Goal: Task Accomplishment & Management: Manage account settings

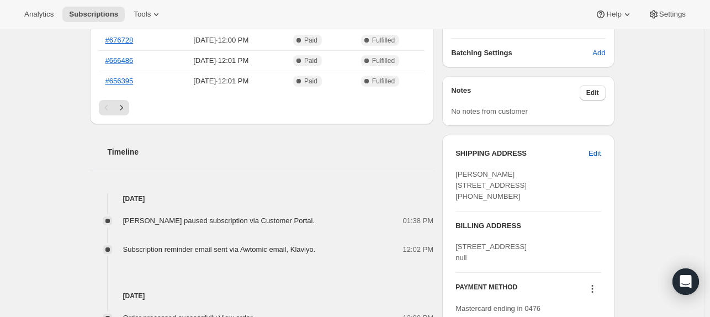
scroll to position [329, 0]
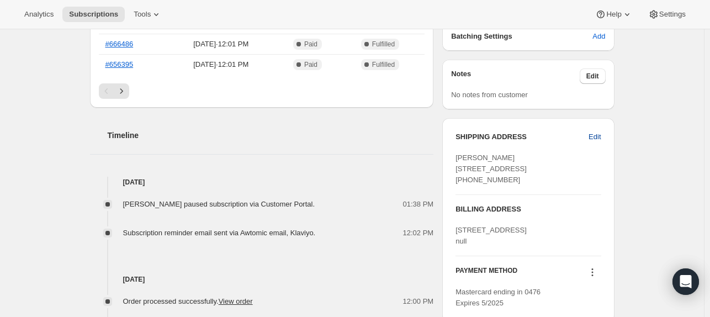
click at [597, 134] on span "Edit" at bounding box center [595, 136] width 12 height 11
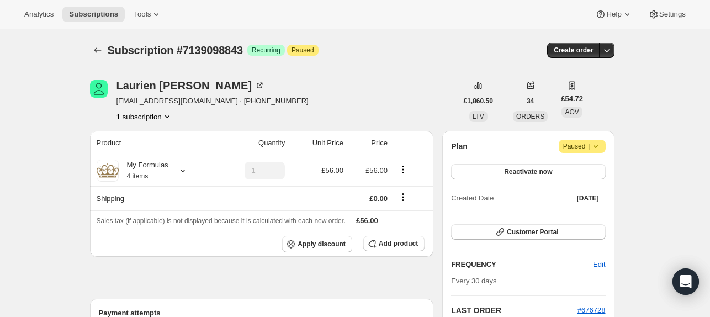
select select "[GEOGRAPHIC_DATA]"
select select "ENG"
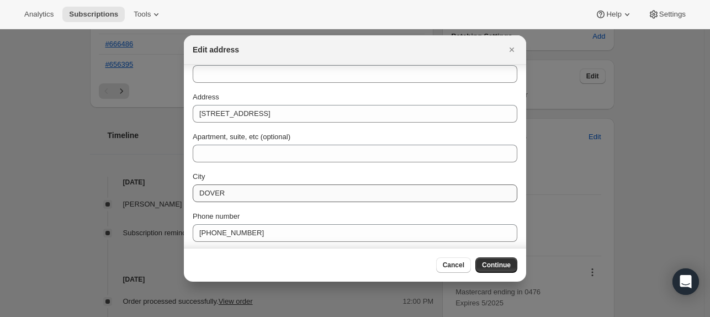
scroll to position [44, 0]
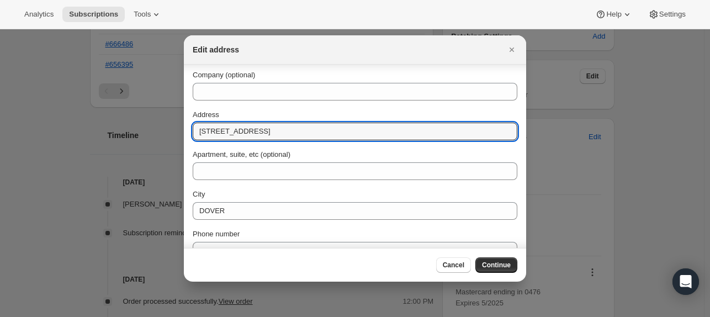
drag, startPoint x: 290, startPoint y: 129, endPoint x: 183, endPoint y: 132, distance: 106.6
click at [184, 132] on section "First name [PERSON_NAME] Last name [PERSON_NAME] Company (optional) Address [ST…" at bounding box center [355, 164] width 342 height 287
paste input "[STREET_ADDRESS]"
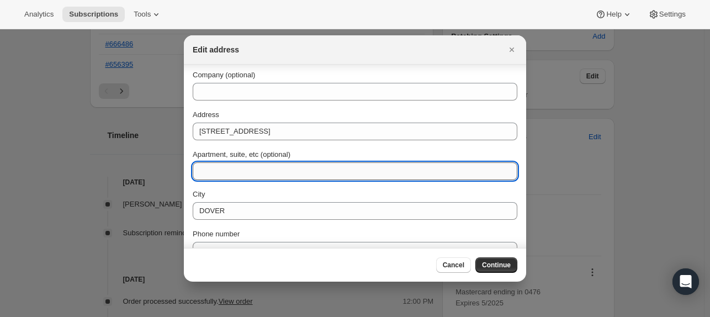
click at [233, 170] on input "Apartment, suite, etc (optional)" at bounding box center [355, 171] width 325 height 18
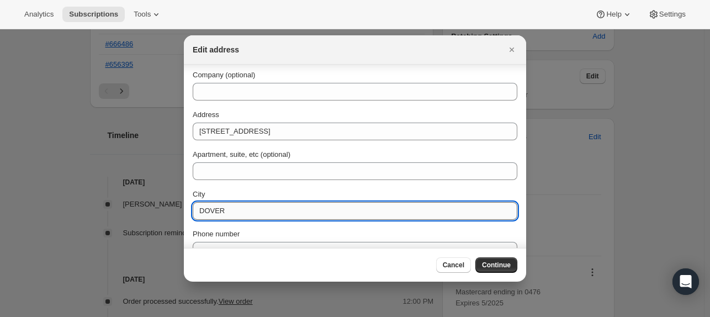
click at [228, 213] on input "DOVER" at bounding box center [355, 211] width 325 height 18
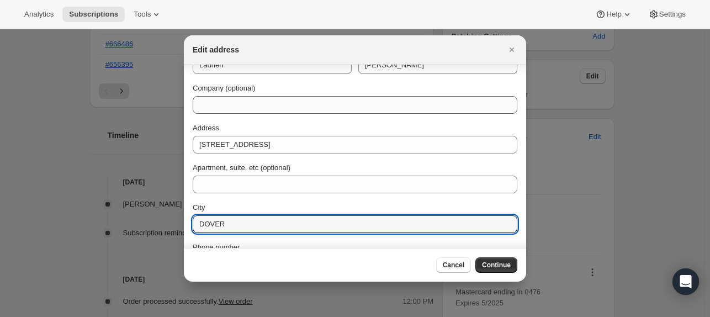
scroll to position [40, 0]
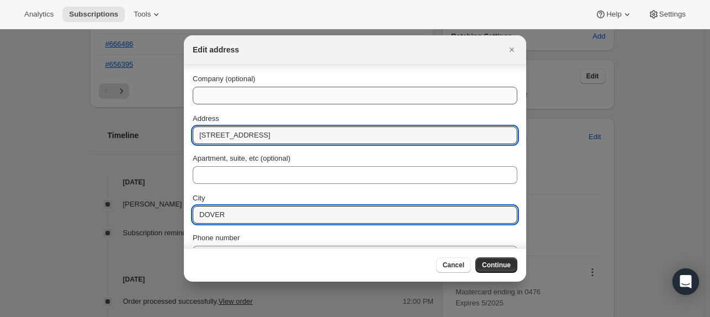
click at [266, 141] on input "[STREET_ADDRESS]" at bounding box center [355, 135] width 325 height 18
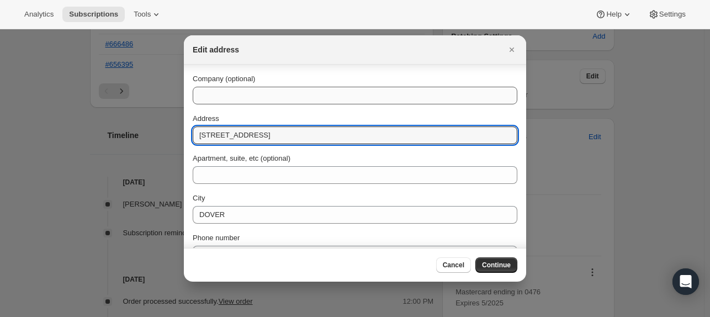
paste input "[PERSON_NAME]"
type input "[STREET_ADDRESS][PERSON_NAME]"
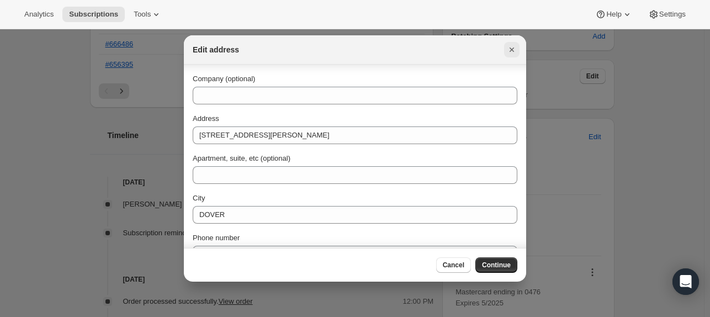
click at [513, 48] on icon "Close" at bounding box center [512, 49] width 4 height 4
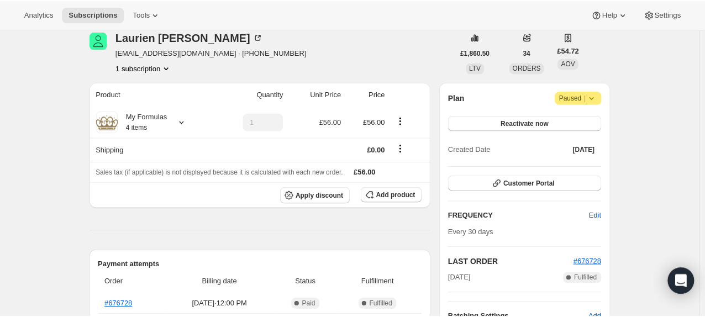
scroll to position [30, 0]
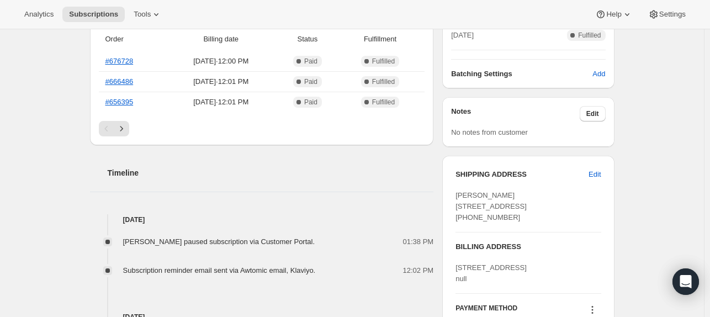
scroll to position [293, 0]
click at [601, 171] on span "Edit" at bounding box center [595, 173] width 12 height 11
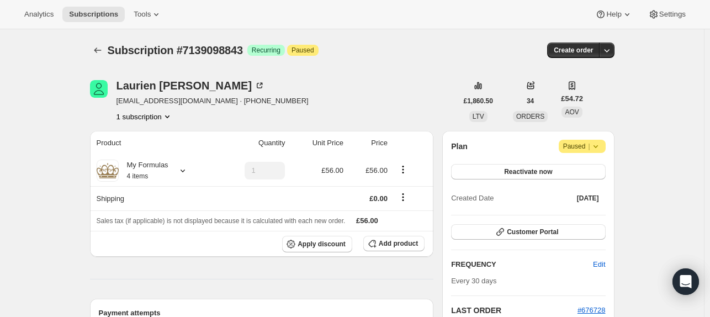
select select "[GEOGRAPHIC_DATA]"
select select "ENG"
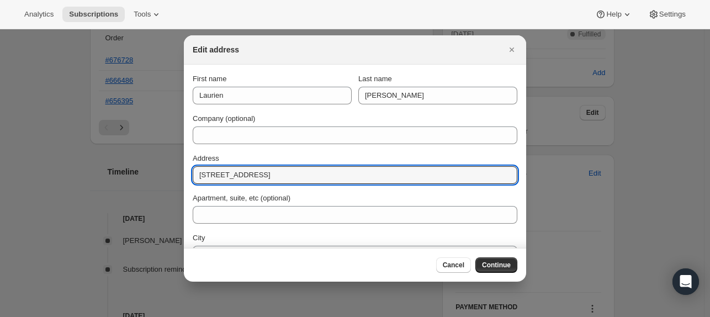
drag, startPoint x: 290, startPoint y: 179, endPoint x: 192, endPoint y: 170, distance: 99.3
click at [192, 170] on section "First name [PERSON_NAME] Last name [PERSON_NAME] Company (optional) Address [ST…" at bounding box center [355, 208] width 342 height 287
paste input "[STREET_ADDRESS]"
type input "[STREET_ADDRESS][PERSON_NAME]"
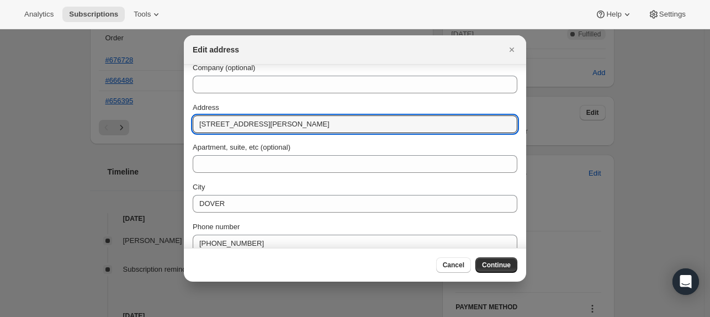
scroll to position [104, 0]
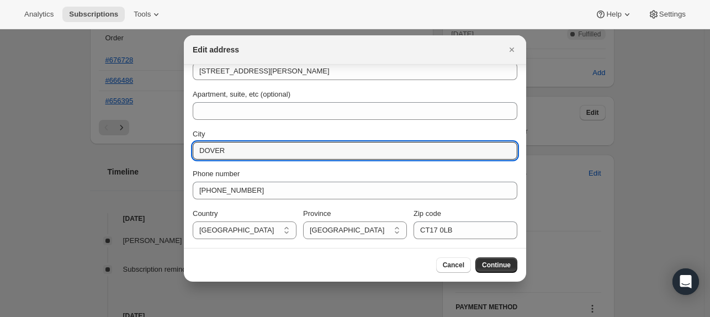
drag, startPoint x: 236, startPoint y: 151, endPoint x: 172, endPoint y: 152, distance: 63.5
paste input "Folkestone"
type input "Folkestone"
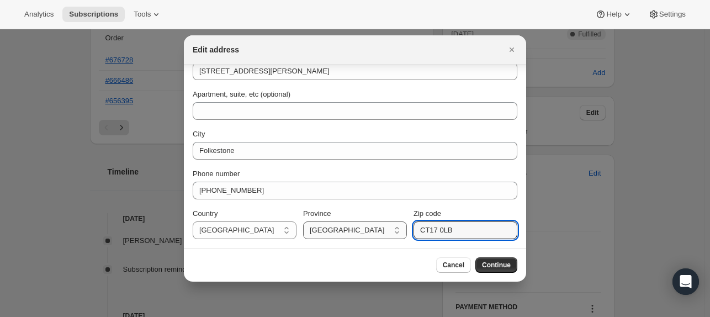
drag, startPoint x: 457, startPoint y: 230, endPoint x: 400, endPoint y: 232, distance: 57.5
click at [400, 232] on div "Country Isle Of Man United Kingdom United Kingdom Province British Forces Engla…" at bounding box center [355, 223] width 325 height 31
paste input "8 7HF"
type input "CT18 7HF"
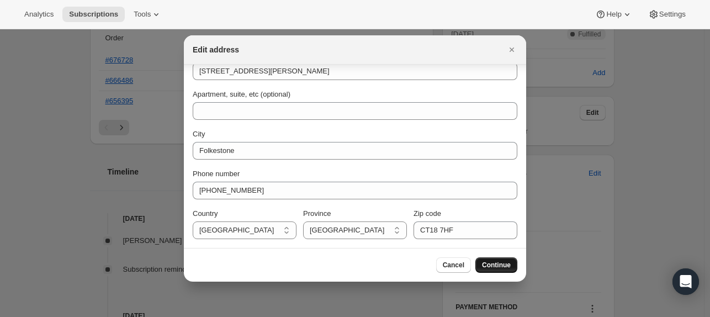
click at [497, 264] on span "Continue" at bounding box center [496, 265] width 29 height 9
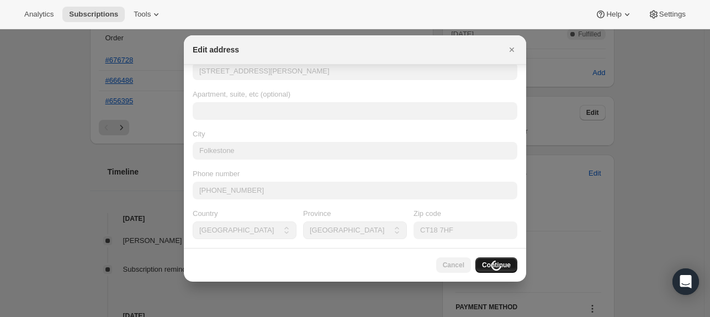
scroll to position [0, 0]
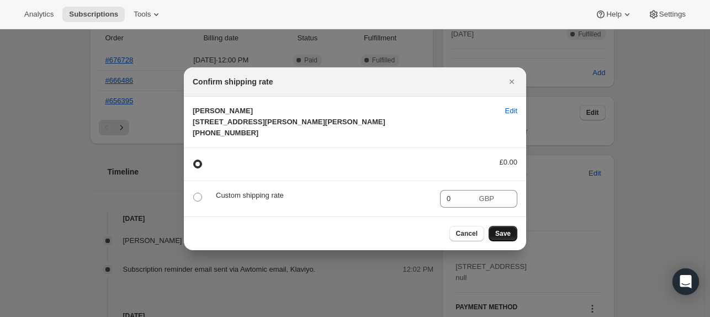
click at [501, 238] on span "Save" at bounding box center [502, 233] width 15 height 9
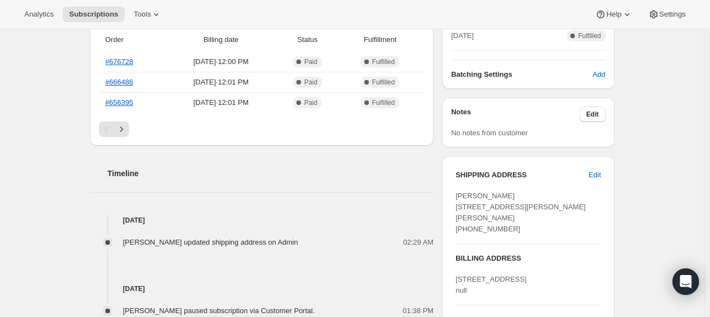
scroll to position [342, 0]
